Goal: Navigation & Orientation: Find specific page/section

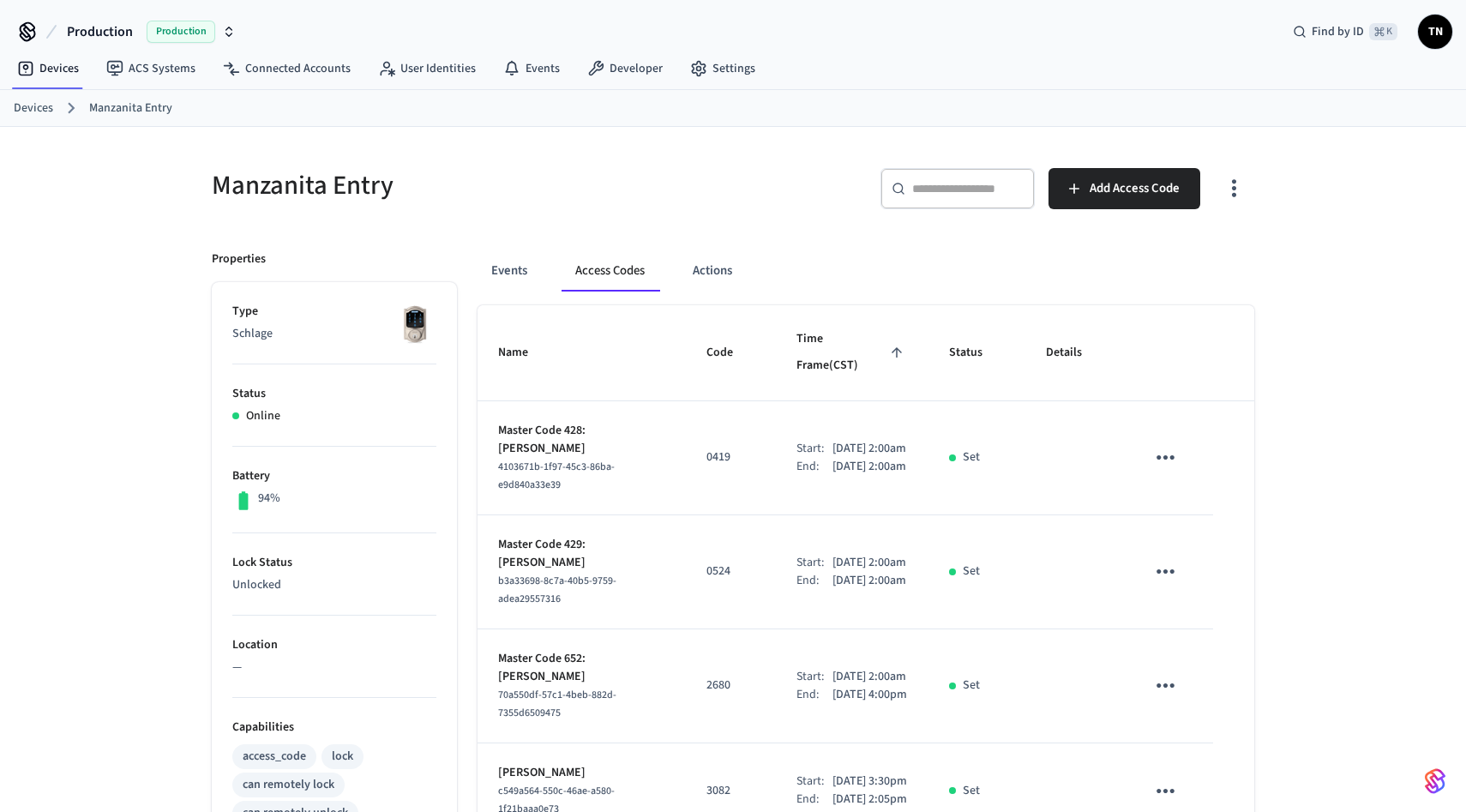
scroll to position [162, 0]
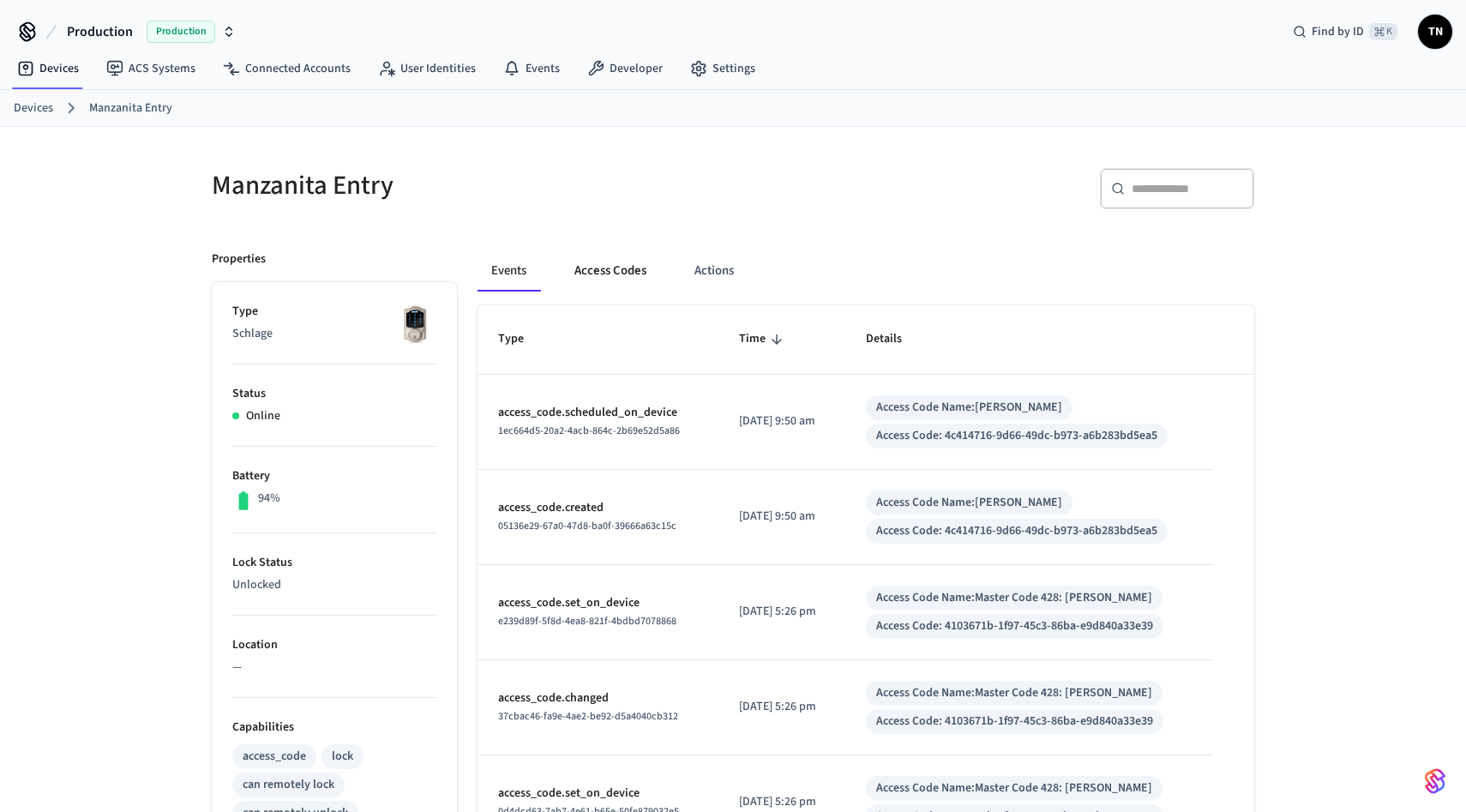
click at [615, 262] on button "Access Codes" at bounding box center [610, 270] width 100 height 41
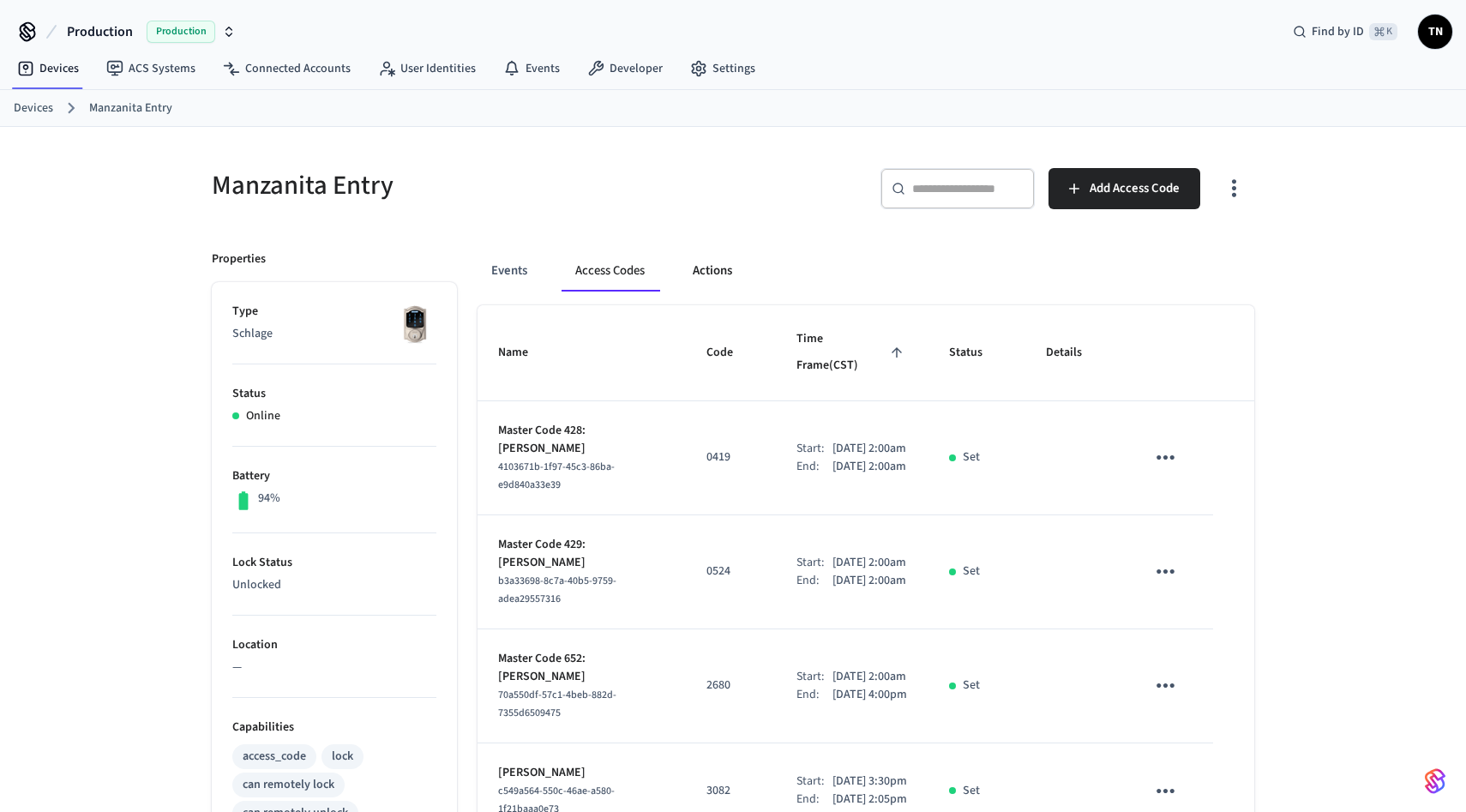
click at [702, 258] on button "Actions" at bounding box center [712, 270] width 66 height 41
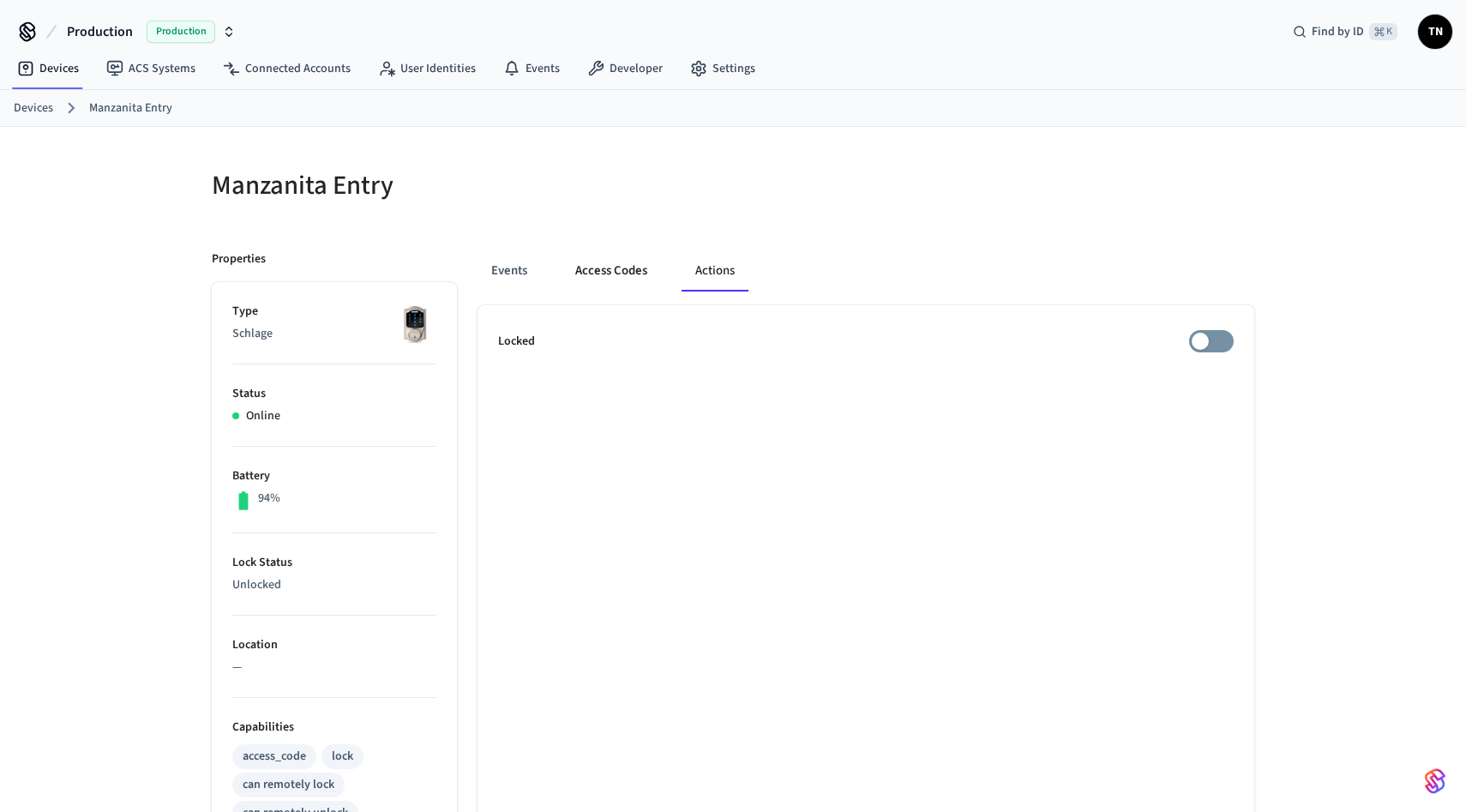
click at [580, 267] on button "Access Codes" at bounding box center [611, 270] width 100 height 41
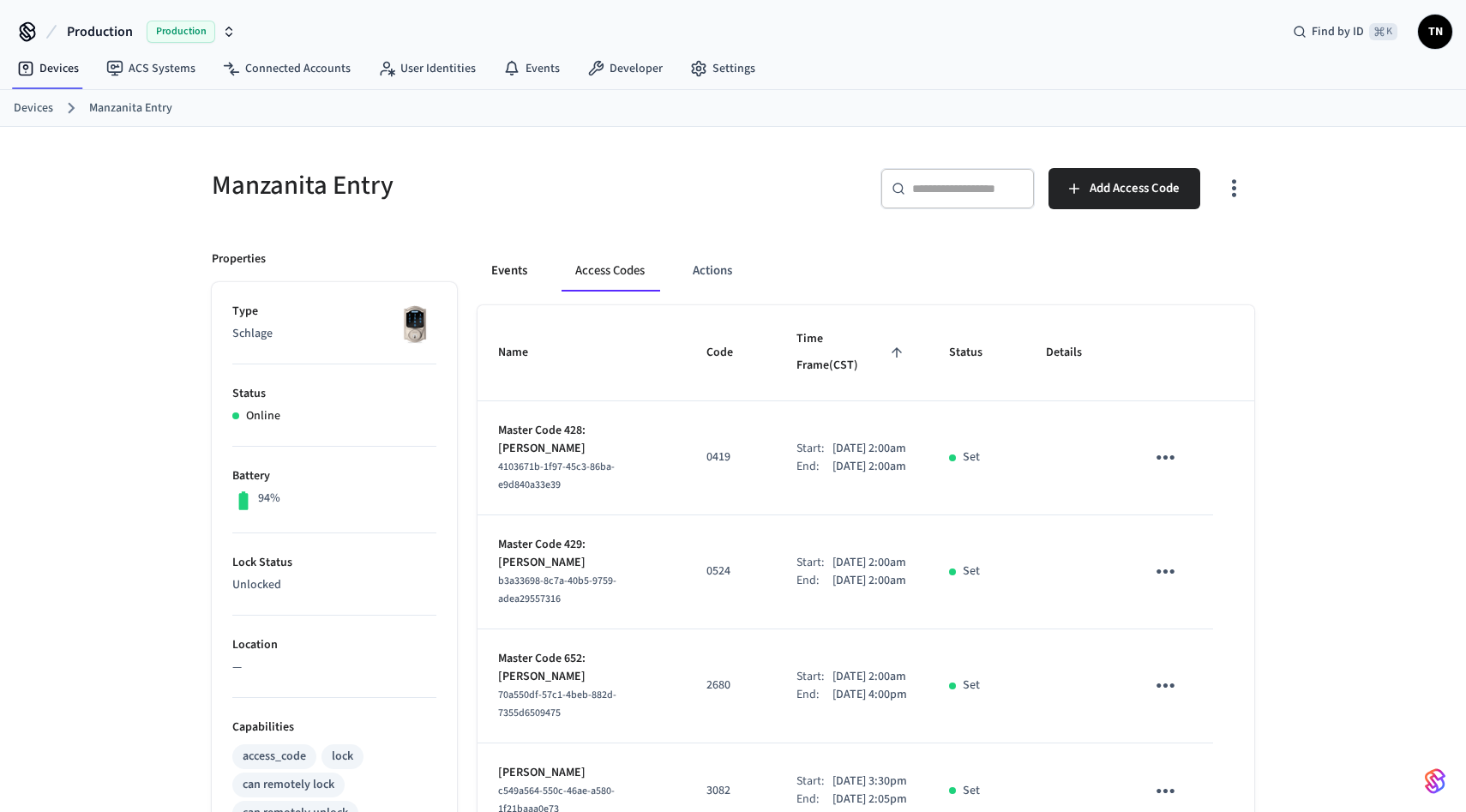
click at [506, 268] on button "Events" at bounding box center [509, 270] width 64 height 41
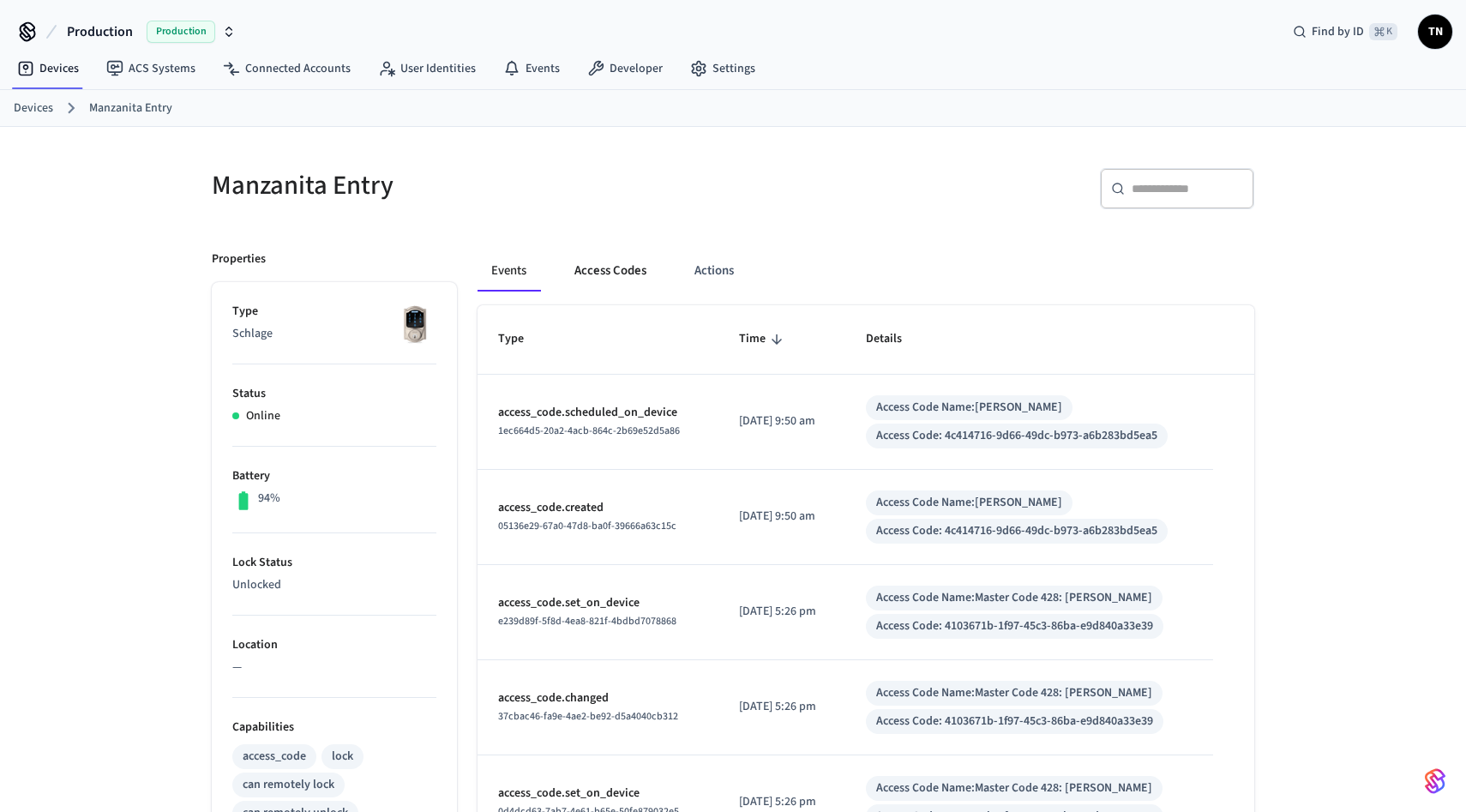
click at [593, 270] on button "Access Codes" at bounding box center [610, 270] width 100 height 41
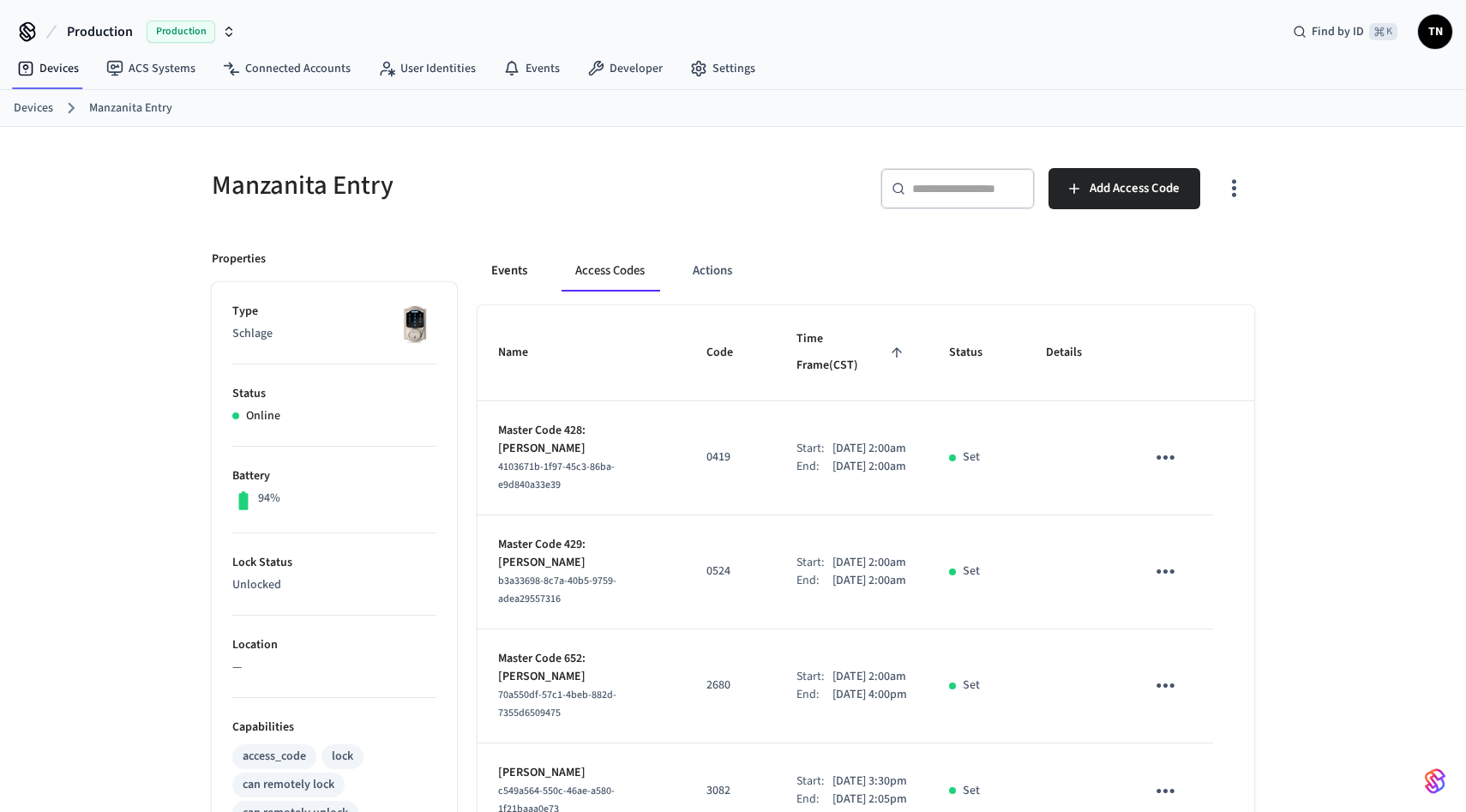
click at [522, 267] on button "Events" at bounding box center [509, 270] width 64 height 41
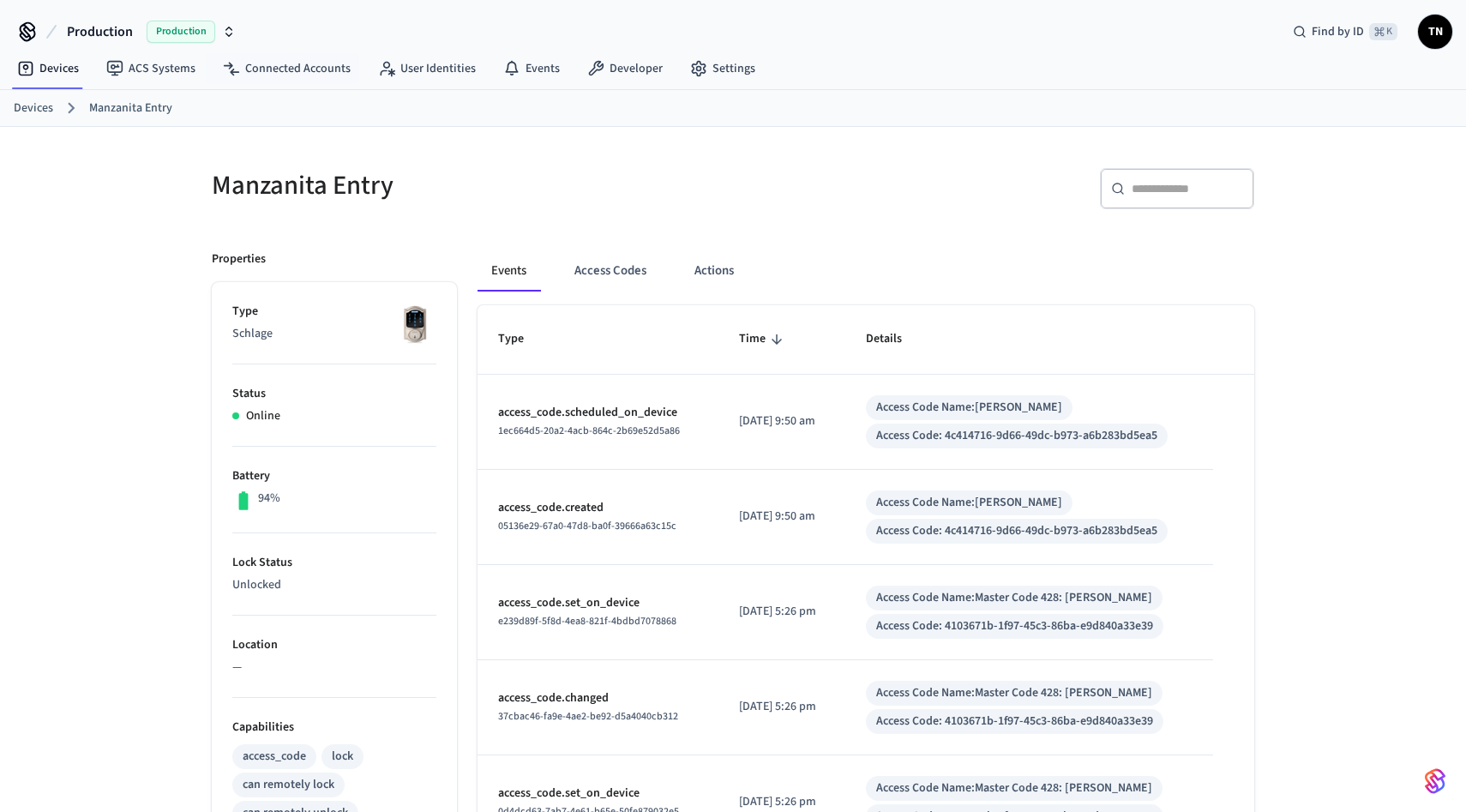
click at [268, 44] on div "Production Production Find by ID ⌘ K [GEOGRAPHIC_DATA]" at bounding box center [733, 24] width 1466 height 50
click at [276, 94] on div "Devices Manzanita Entry" at bounding box center [733, 108] width 1466 height 37
click at [275, 64] on link "Connected Accounts" at bounding box center [286, 68] width 155 height 31
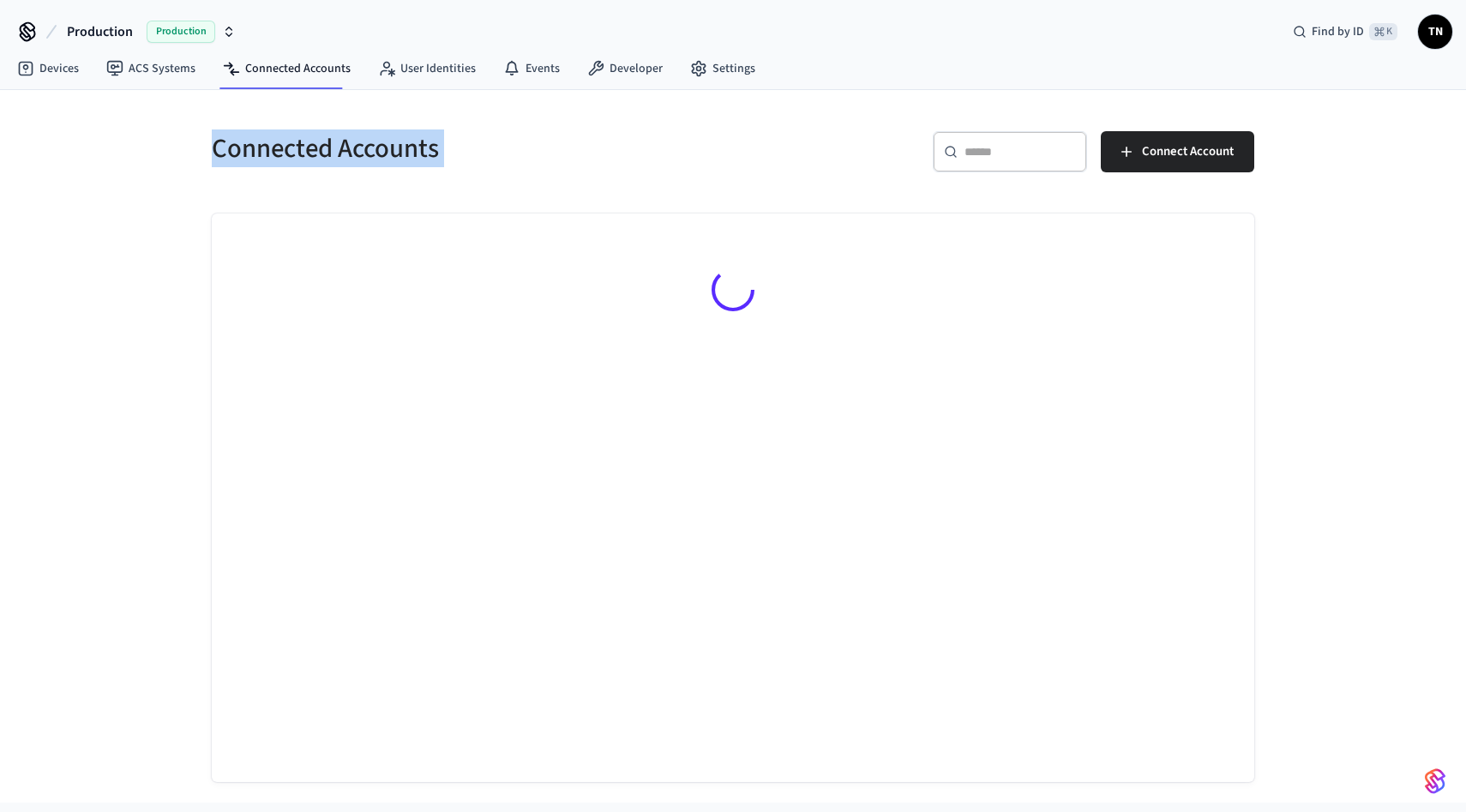
drag, startPoint x: 802, startPoint y: 152, endPoint x: 211, endPoint y: 133, distance: 591.3
click at [211, 133] on div "Connected Accounts ​ ​ Connect Account" at bounding box center [723, 148] width 1063 height 75
click at [209, 133] on div "Connected Accounts" at bounding box center [457, 148] width 532 height 75
drag, startPoint x: 209, startPoint y: 133, endPoint x: 528, endPoint y: 186, distance: 323.4
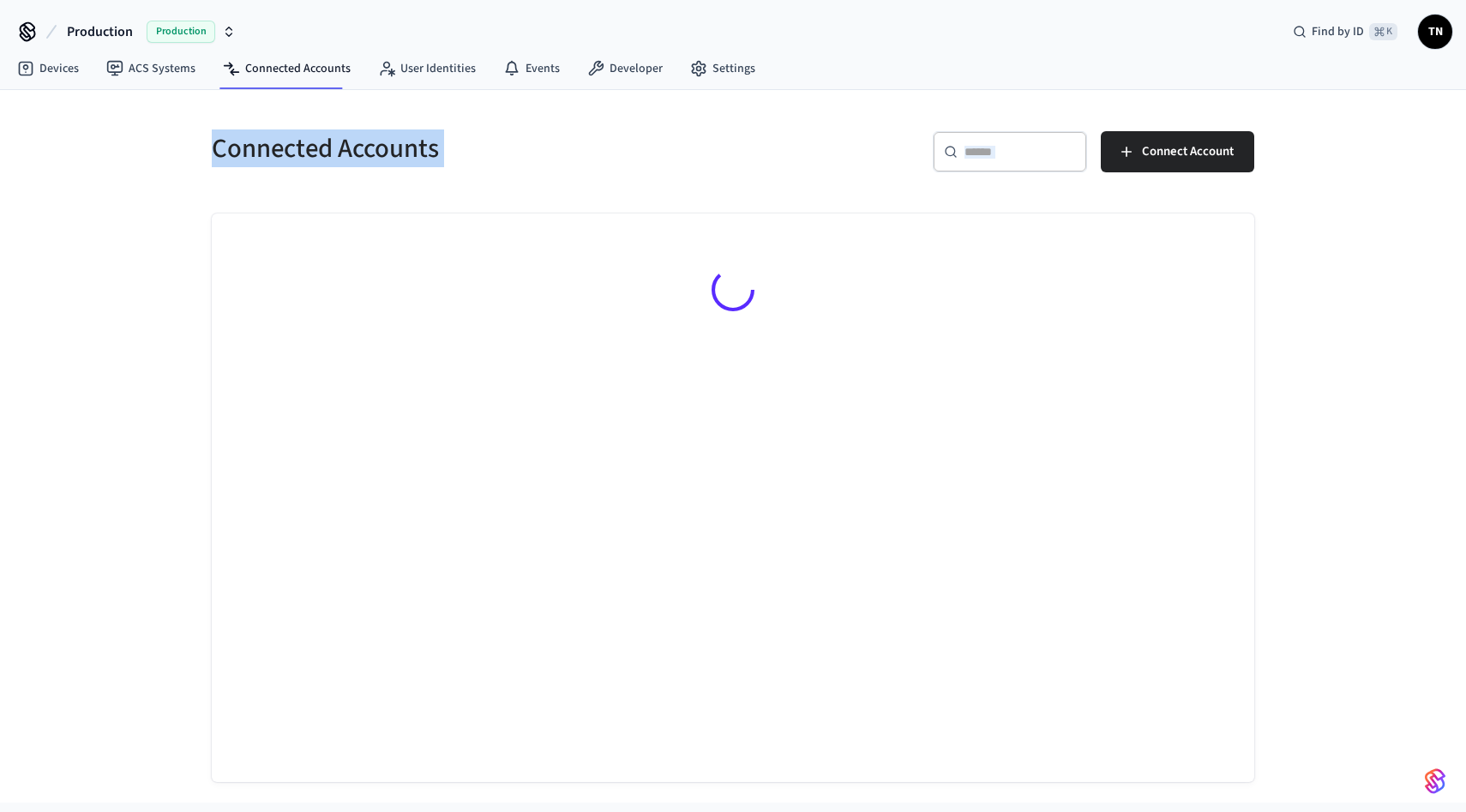
click at [528, 186] on div "Connected Accounts ​ ​ Connect Account" at bounding box center [733, 446] width 1070 height 671
click at [542, 167] on div "Connected Accounts" at bounding box center [457, 148] width 532 height 75
drag, startPoint x: 542, startPoint y: 167, endPoint x: 33, endPoint y: 67, distance: 518.7
click at [33, 67] on div "Production Production Find by ID ⌘ K TN Devices ACS Systems Connected Accounts …" at bounding box center [733, 401] width 1466 height 802
click at [154, 137] on div "Connected Accounts ​ ​ Connect Account" at bounding box center [733, 446] width 1466 height 712
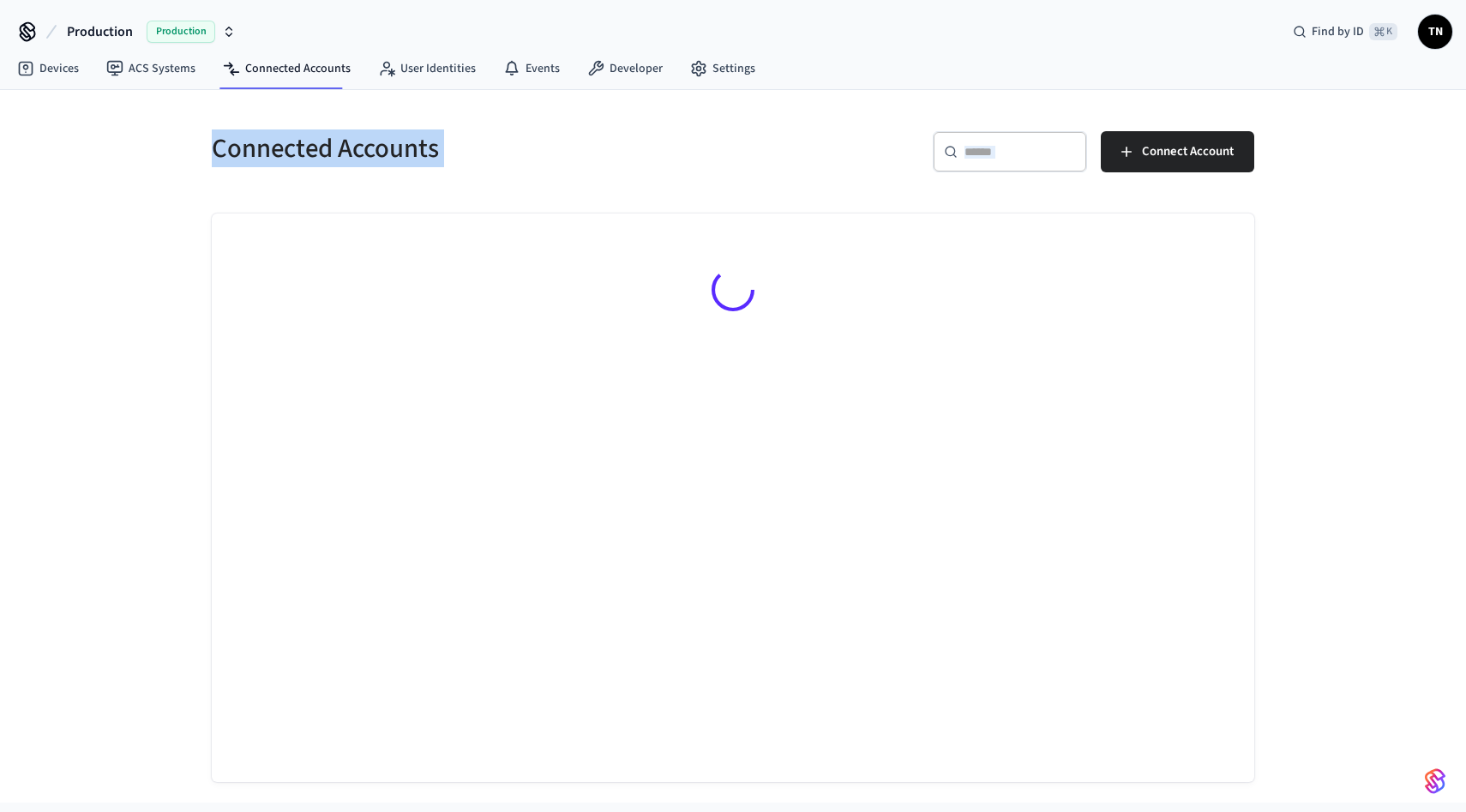
drag, startPoint x: 154, startPoint y: 137, endPoint x: 598, endPoint y: 201, distance: 448.6
click at [598, 201] on div "Connected Accounts ​ ​ Connect Account" at bounding box center [733, 446] width 1466 height 712
click at [547, 158] on h5 "Connected Accounts" at bounding box center [467, 149] width 511 height 35
drag, startPoint x: 547, startPoint y: 158, endPoint x: 149, endPoint y: 128, distance: 399.1
click at [149, 128] on div "Connected Accounts ​ ​ Connect Account" at bounding box center [733, 446] width 1466 height 712
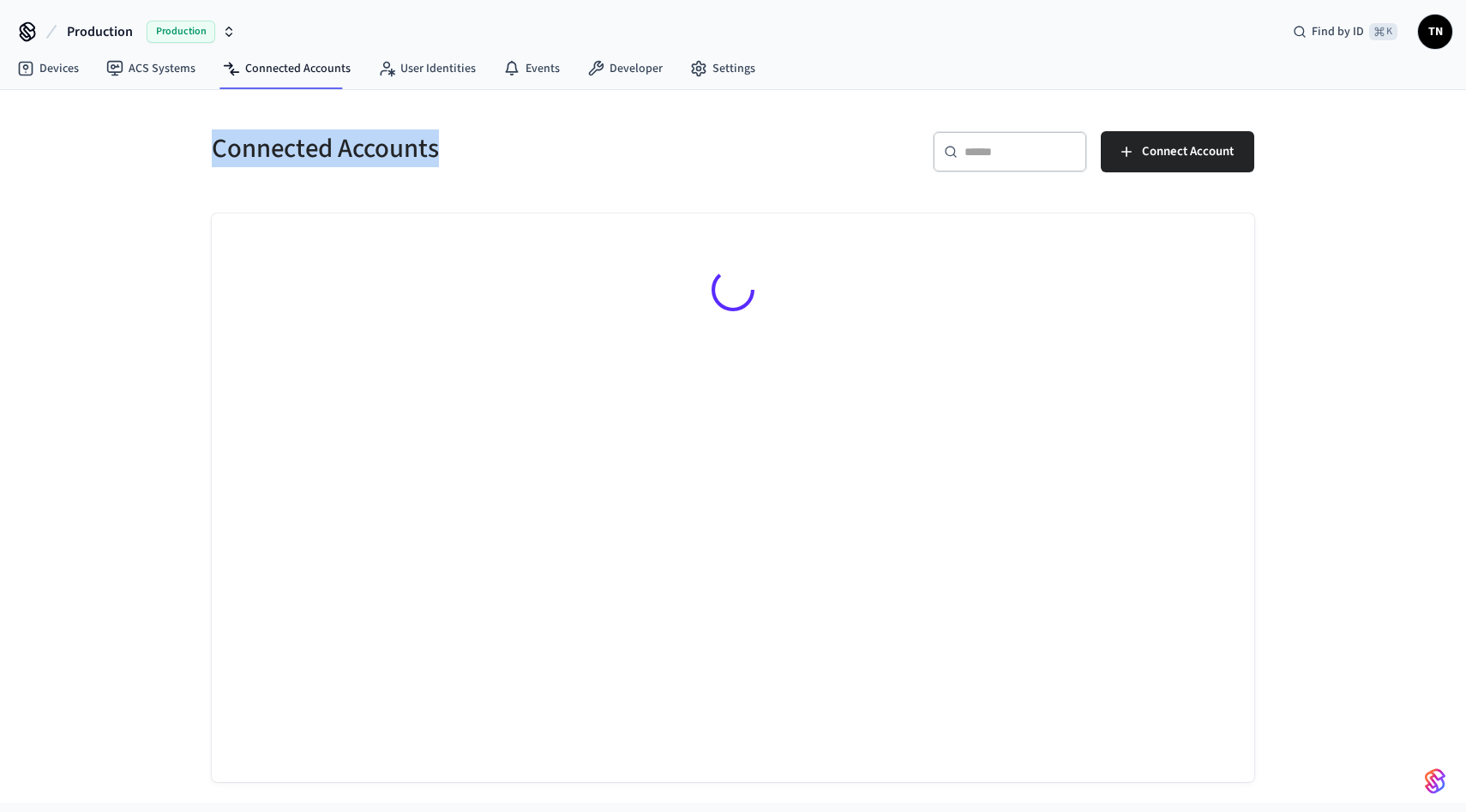
click at [211, 112] on div "Connected Accounts" at bounding box center [457, 148] width 532 height 75
